Goal: Task Accomplishment & Management: Use online tool/utility

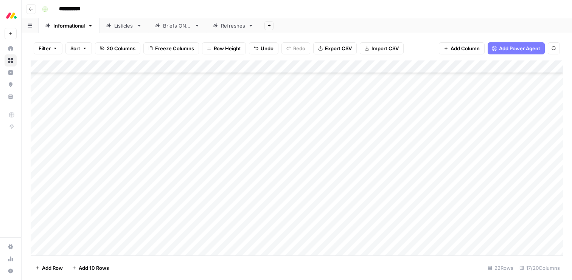
scroll to position [105, 0]
click at [78, 154] on div "Add Column" at bounding box center [297, 158] width 532 height 195
click at [367, 152] on div "Add Column" at bounding box center [297, 158] width 532 height 195
click at [365, 151] on div "Add Column" at bounding box center [297, 158] width 532 height 195
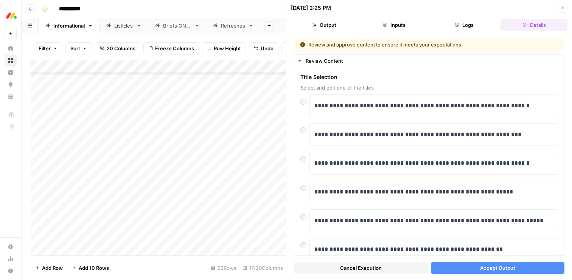
scroll to position [105, 0]
click at [480, 269] on span "Accept Output" at bounding box center [497, 268] width 35 height 8
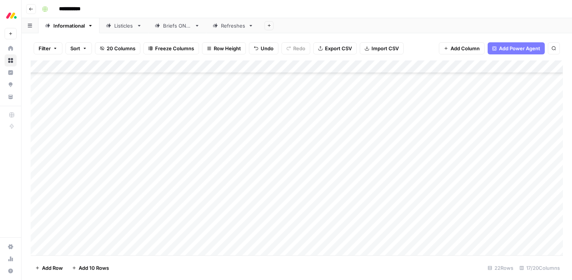
click at [362, 168] on div "Add Column" at bounding box center [297, 158] width 532 height 195
click at [369, 169] on div "Add Column" at bounding box center [297, 158] width 532 height 195
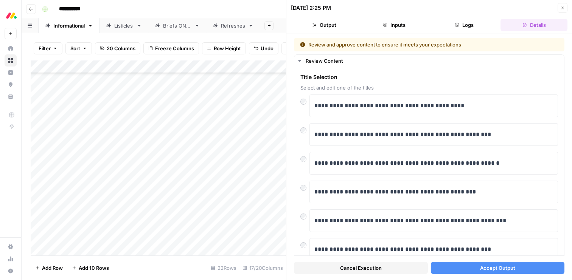
click at [478, 266] on button "Accept Output" at bounding box center [498, 268] width 134 height 12
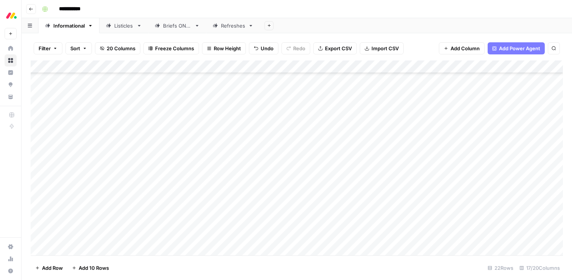
click at [360, 182] on div "Add Column" at bounding box center [297, 158] width 532 height 195
click at [403, 180] on div "Add Column" at bounding box center [297, 158] width 532 height 195
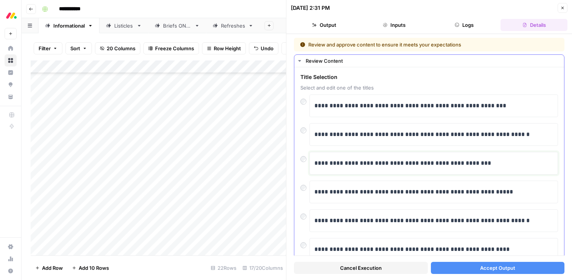
click at [373, 163] on p "**********" at bounding box center [433, 163] width 239 height 10
click at [303, 156] on div at bounding box center [304, 157] width 9 height 11
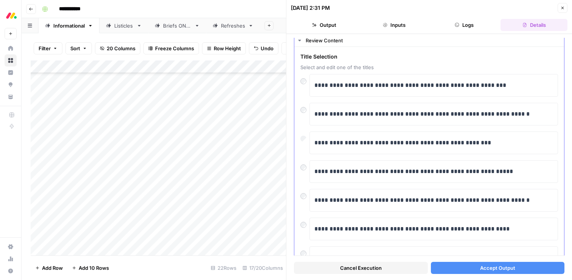
scroll to position [21, 0]
click at [467, 270] on button "Accept Output" at bounding box center [498, 268] width 134 height 12
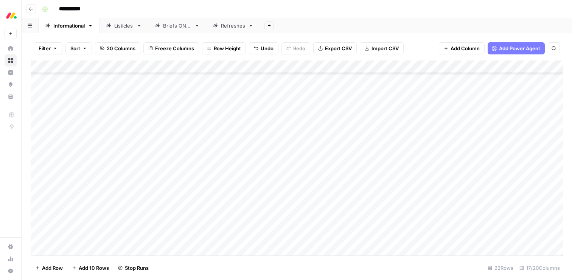
click at [375, 194] on div "Add Column" at bounding box center [297, 158] width 532 height 195
click at [41, 193] on div "Add Column" at bounding box center [297, 158] width 532 height 195
click at [45, 262] on button "Delete 1 Row" at bounding box center [50, 268] width 39 height 12
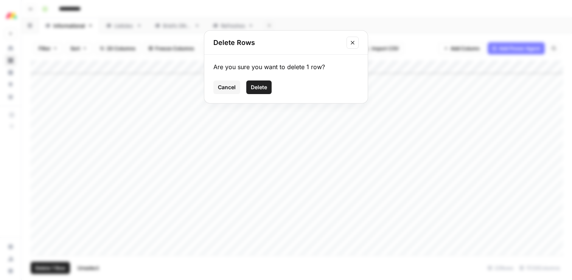
click at [258, 90] on span "Delete" at bounding box center [259, 88] width 16 height 8
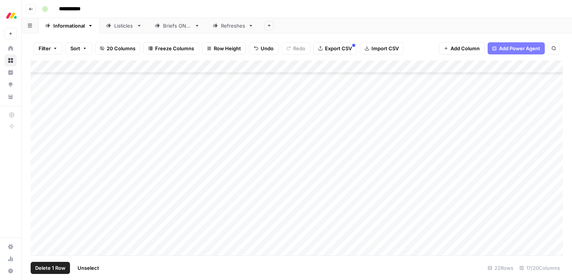
scroll to position [100, 0]
click at [367, 197] on div "Add Column" at bounding box center [297, 158] width 532 height 195
click at [374, 199] on div "Add Column" at bounding box center [297, 158] width 532 height 195
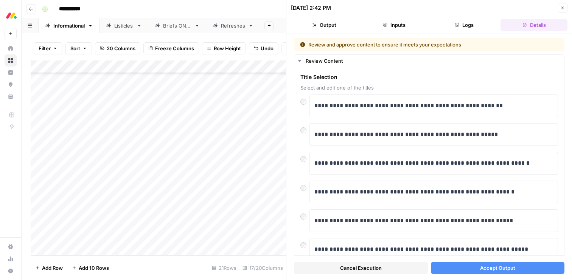
click at [480, 267] on span "Accept Output" at bounding box center [497, 268] width 35 height 8
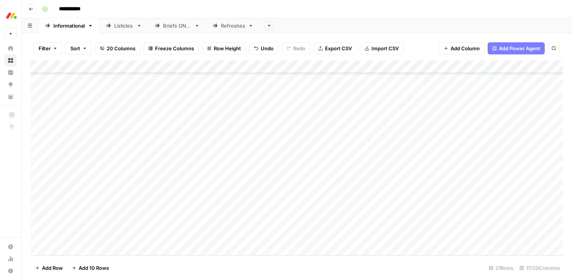
click at [365, 211] on div "Add Column" at bounding box center [297, 158] width 532 height 195
click at [402, 212] on div "Add Column" at bounding box center [297, 158] width 532 height 195
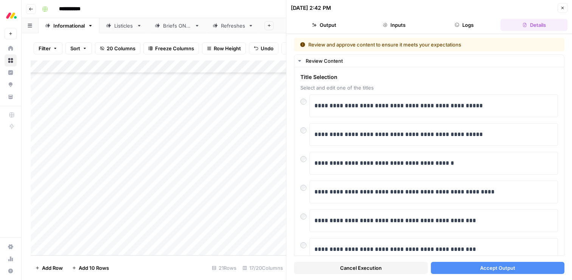
click at [479, 268] on button "Accept Output" at bounding box center [498, 268] width 134 height 12
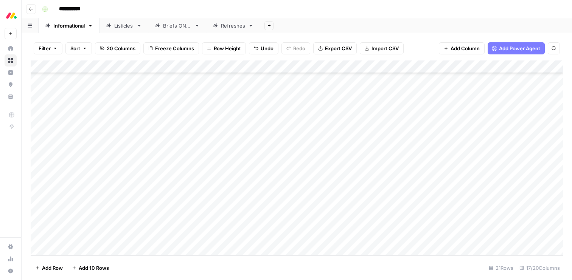
click at [369, 238] on div "Add Column" at bounding box center [297, 158] width 532 height 195
click at [402, 237] on div "Add Column" at bounding box center [297, 158] width 532 height 195
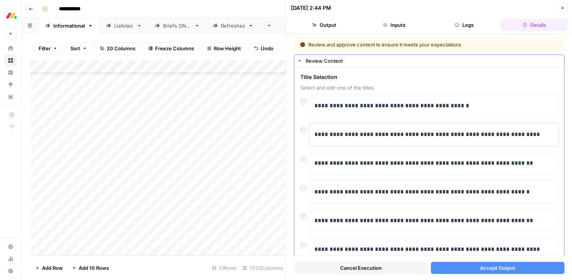
click at [382, 139] on p "**********" at bounding box center [433, 135] width 239 height 10
click at [468, 269] on button "Accept Output" at bounding box center [498, 268] width 134 height 12
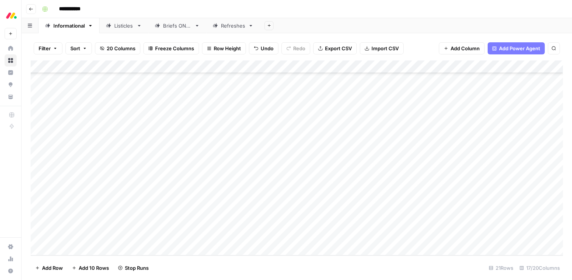
click at [367, 219] on div "Add Column" at bounding box center [297, 158] width 532 height 195
click at [403, 224] on div "Add Column" at bounding box center [297, 158] width 532 height 195
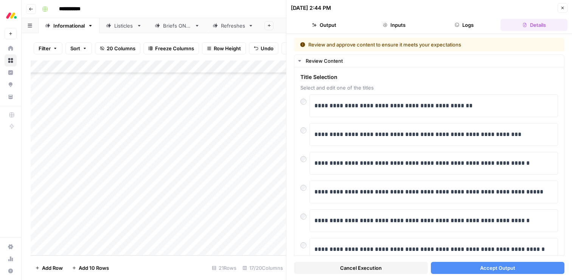
click at [467, 268] on button "Accept Output" at bounding box center [498, 268] width 134 height 12
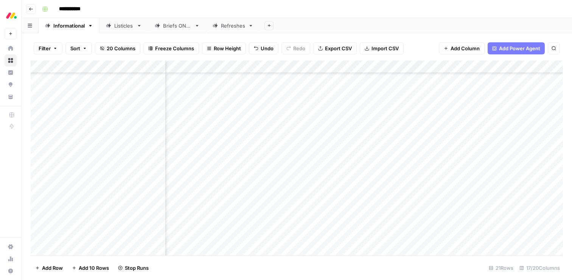
scroll to position [99, 245]
click at [390, 161] on div "Add Column" at bounding box center [297, 158] width 532 height 195
click at [390, 172] on div "Add Column" at bounding box center [297, 158] width 532 height 195
click at [98, 247] on div "Add Column" at bounding box center [297, 158] width 532 height 195
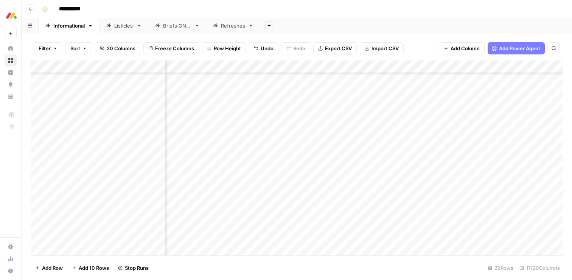
scroll to position [113, 505]
type textarea "**********"
click at [91, 250] on div "Add Column" at bounding box center [297, 158] width 532 height 195
type textarea "**********"
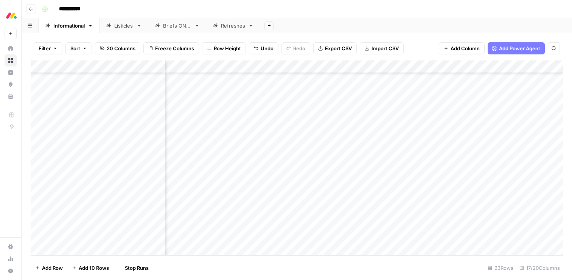
scroll to position [126, 0]
click at [189, 222] on div "Add Column" at bounding box center [297, 158] width 532 height 195
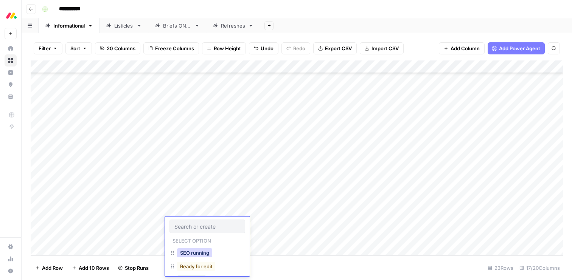
click at [197, 253] on button "SEO running" at bounding box center [194, 252] width 35 height 9
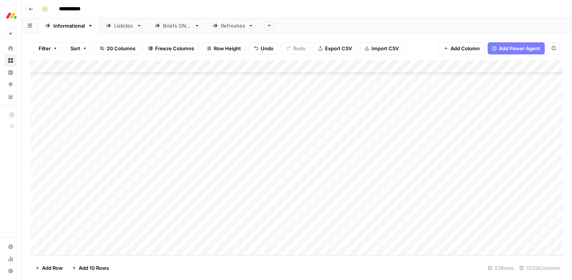
click at [188, 236] on div "Add Column" at bounding box center [297, 158] width 532 height 195
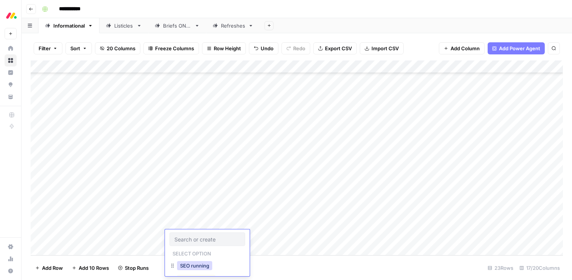
click at [193, 266] on button "SEO running" at bounding box center [194, 265] width 35 height 9
click at [293, 221] on div "Add Column" at bounding box center [297, 158] width 532 height 195
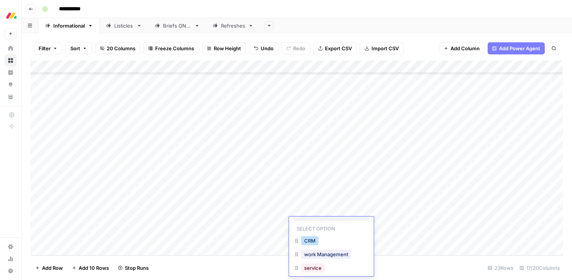
scroll to position [31, 0]
click at [307, 264] on button "dev" at bounding box center [308, 262] width 15 height 9
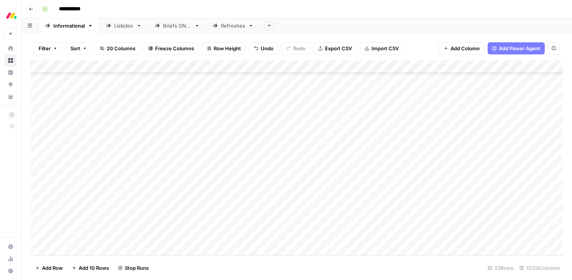
click at [304, 239] on div "Add Column" at bounding box center [297, 158] width 532 height 195
click at [308, 261] on button "dev" at bounding box center [308, 262] width 15 height 9
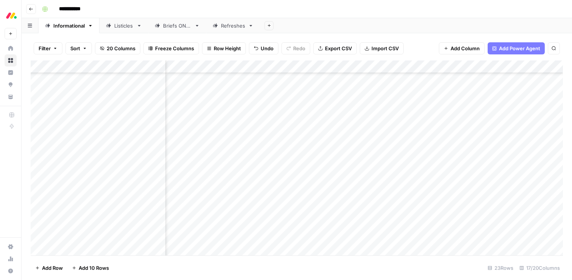
click at [351, 159] on div "Add Column" at bounding box center [297, 158] width 532 height 195
click at [351, 172] on div "Add Column" at bounding box center [297, 158] width 532 height 195
click at [352, 185] on div "Add Column" at bounding box center [297, 158] width 532 height 195
click at [352, 197] on div "Add Column" at bounding box center [297, 158] width 532 height 195
click at [352, 210] on div "Add Column" at bounding box center [297, 158] width 532 height 195
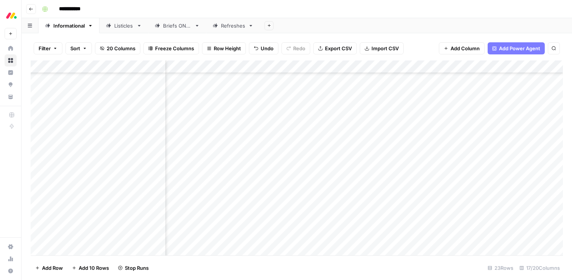
scroll to position [125, 0]
click at [112, 27] on div "Listicles" at bounding box center [120, 26] width 28 height 8
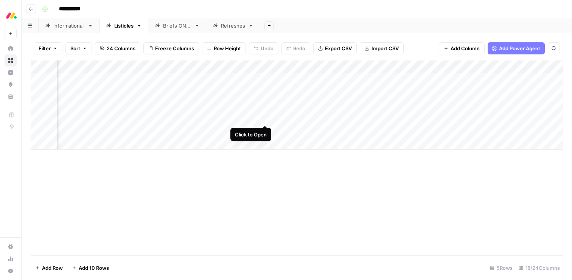
click at [253, 118] on div "Add Column" at bounding box center [297, 105] width 532 height 89
click at [261, 119] on div "Add Column" at bounding box center [297, 105] width 532 height 89
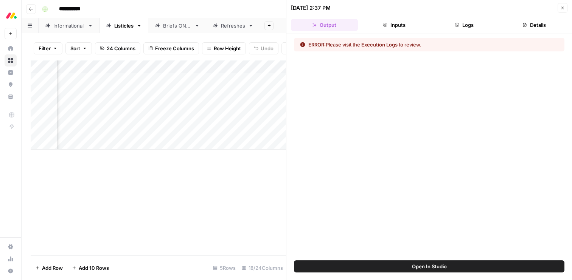
click at [66, 25] on div "Informational" at bounding box center [68, 26] width 31 height 8
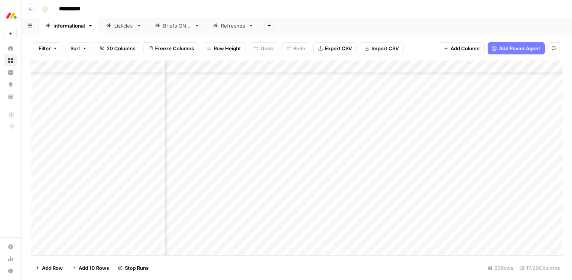
scroll to position [125, 320]
